Goal: Information Seeking & Learning: Learn about a topic

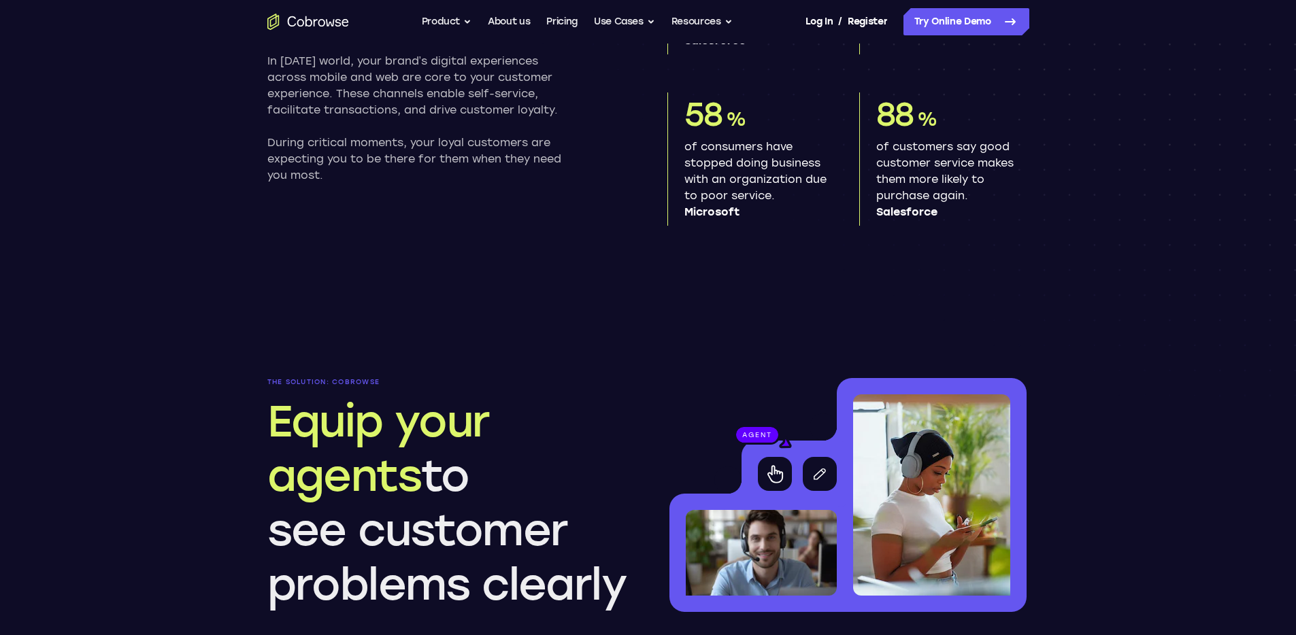
scroll to position [914, 0]
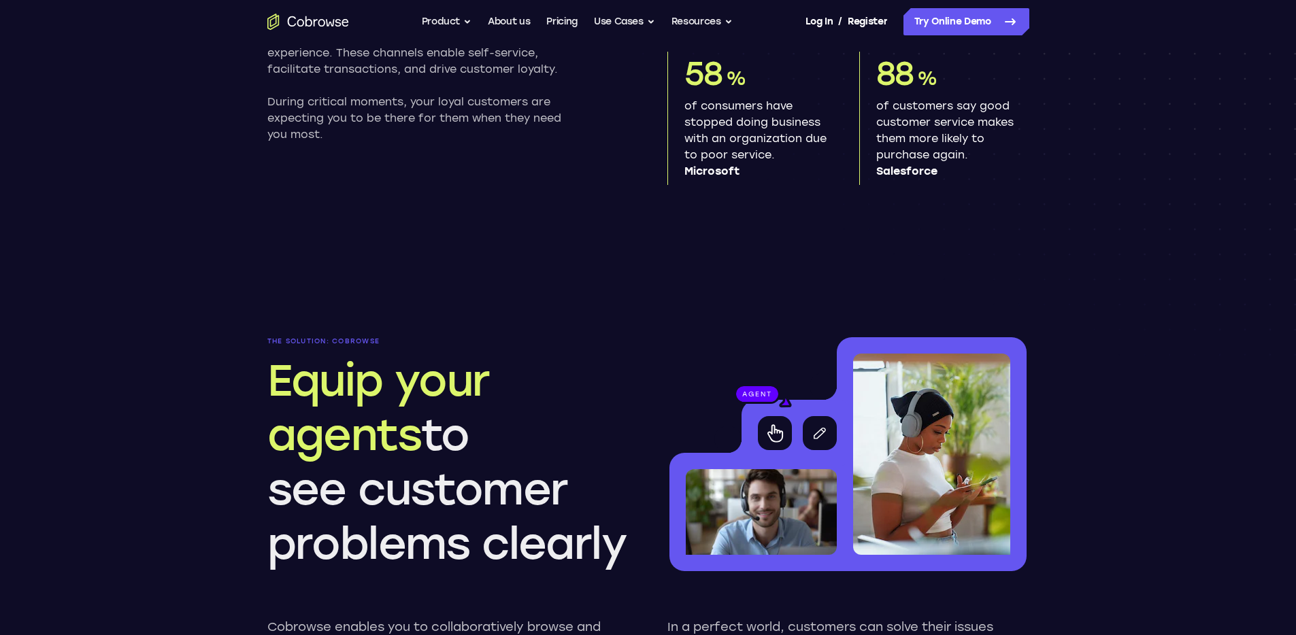
click at [584, 151] on section "The problem Be there when customers need you most In today’s world, your brand’…" at bounding box center [648, 13] width 871 height 473
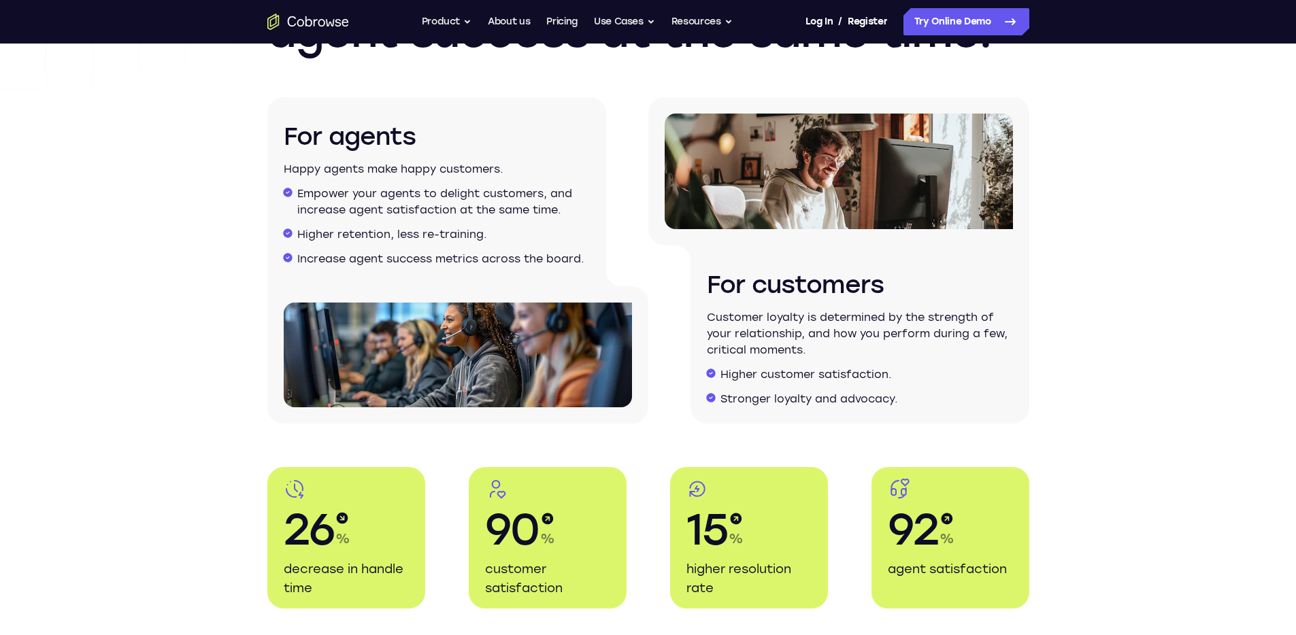
scroll to position [2213, 0]
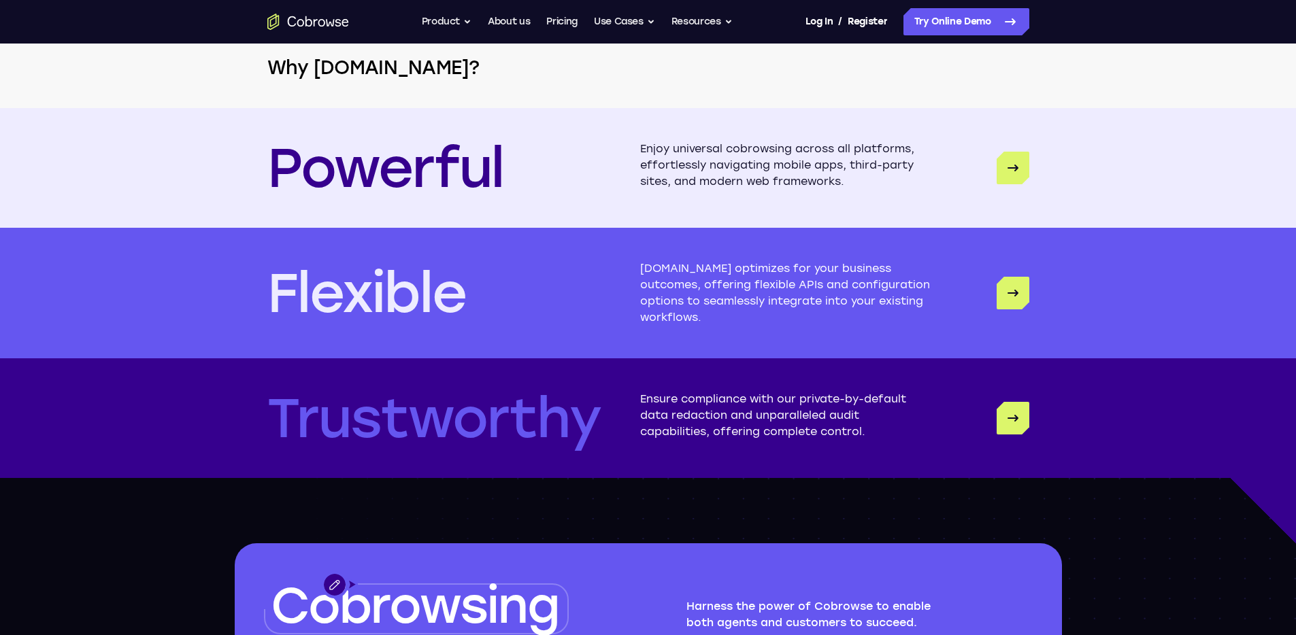
click at [584, 151] on div "Powerful Enjoy universal cobrowsing across all platforms, effortlessly navigati…" at bounding box center [648, 168] width 871 height 120
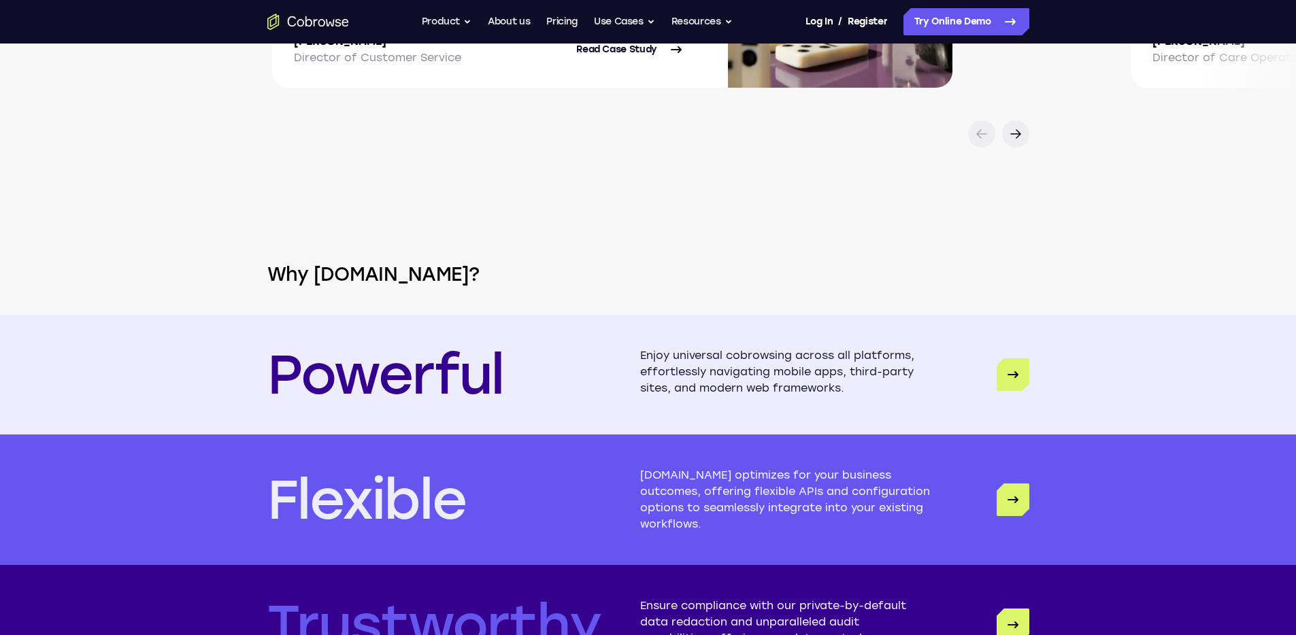
scroll to position [3189, 0]
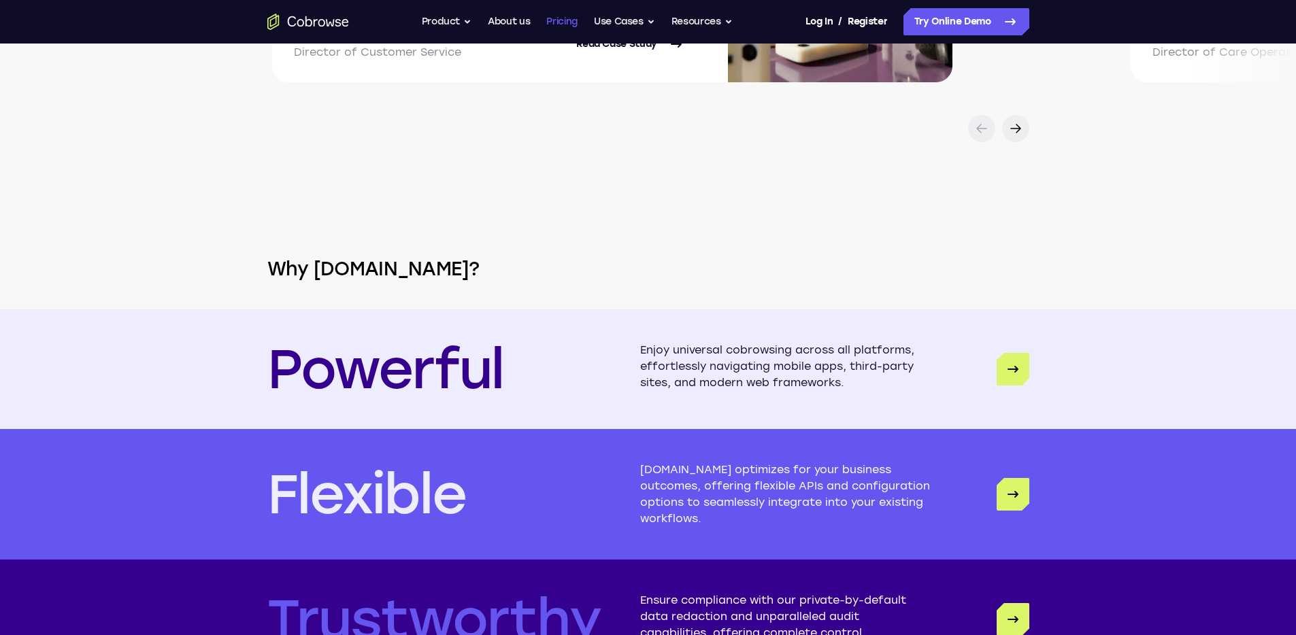
click at [567, 23] on link "Pricing" at bounding box center [561, 21] width 31 height 27
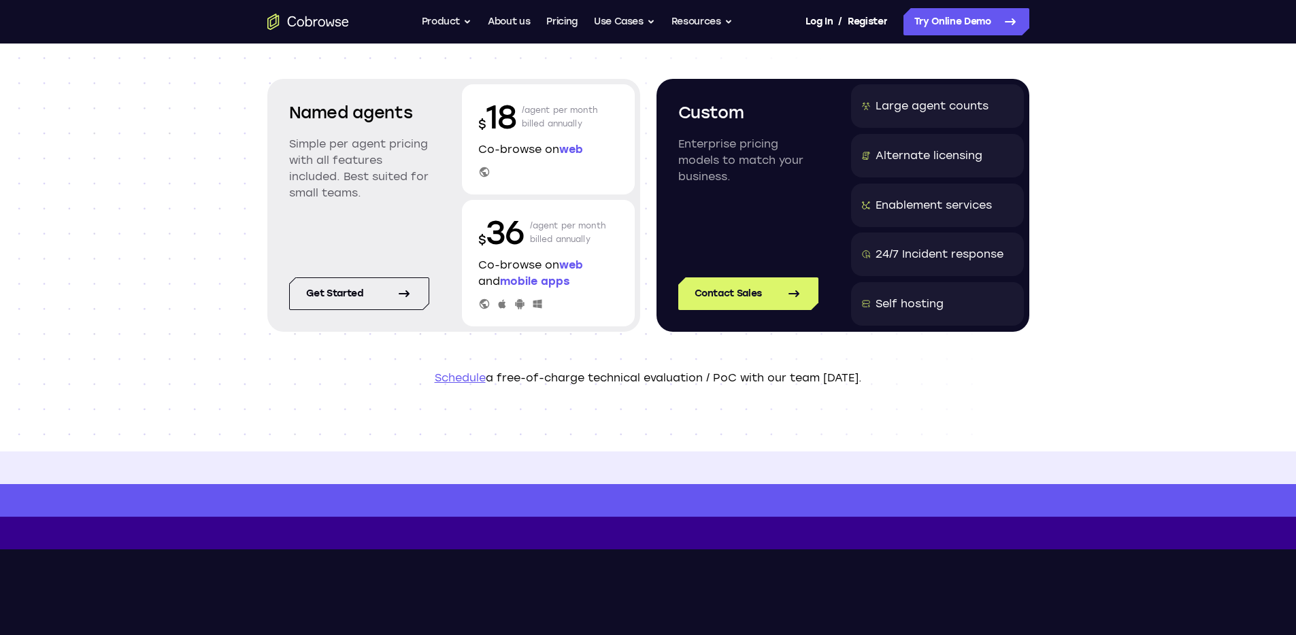
scroll to position [441, 0]
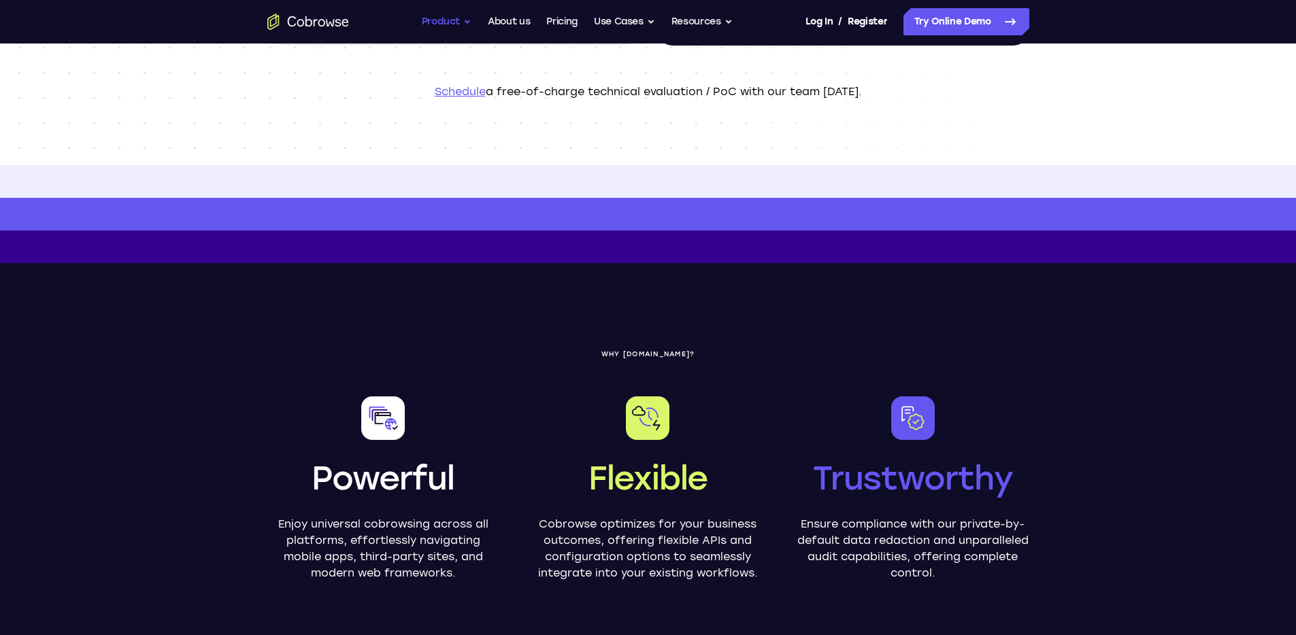
click at [453, 18] on button "Product" at bounding box center [447, 21] width 50 height 27
